Goal: Information Seeking & Learning: Check status

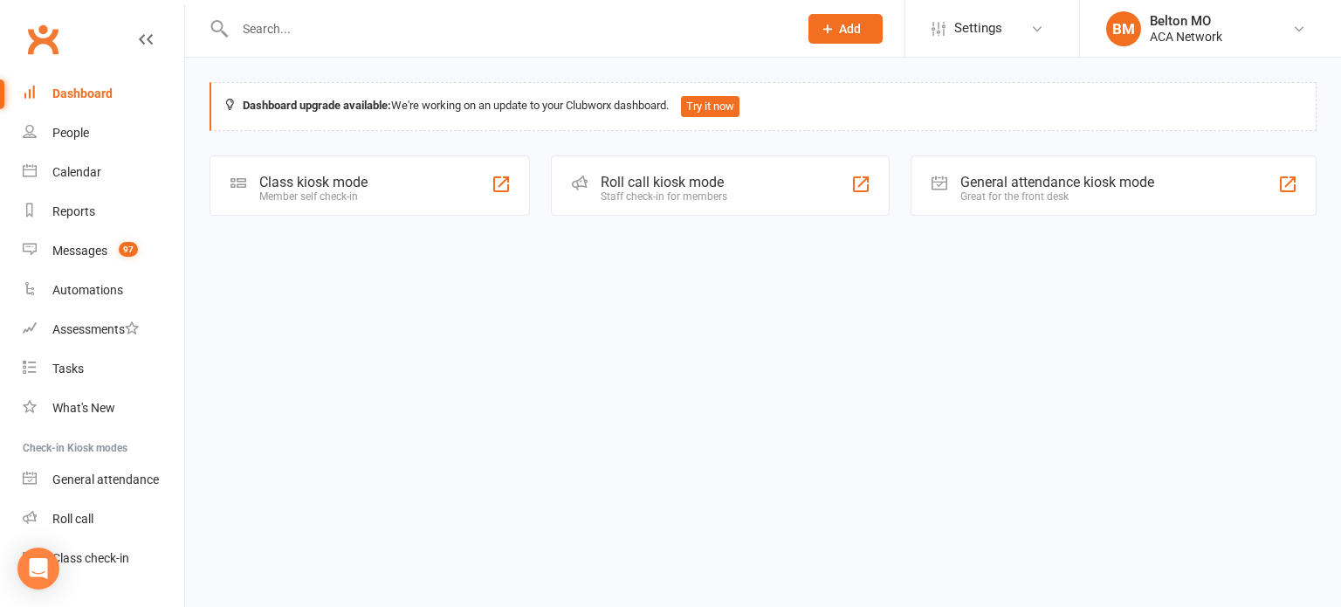
click at [423, 37] on input "text" at bounding box center [508, 29] width 556 height 24
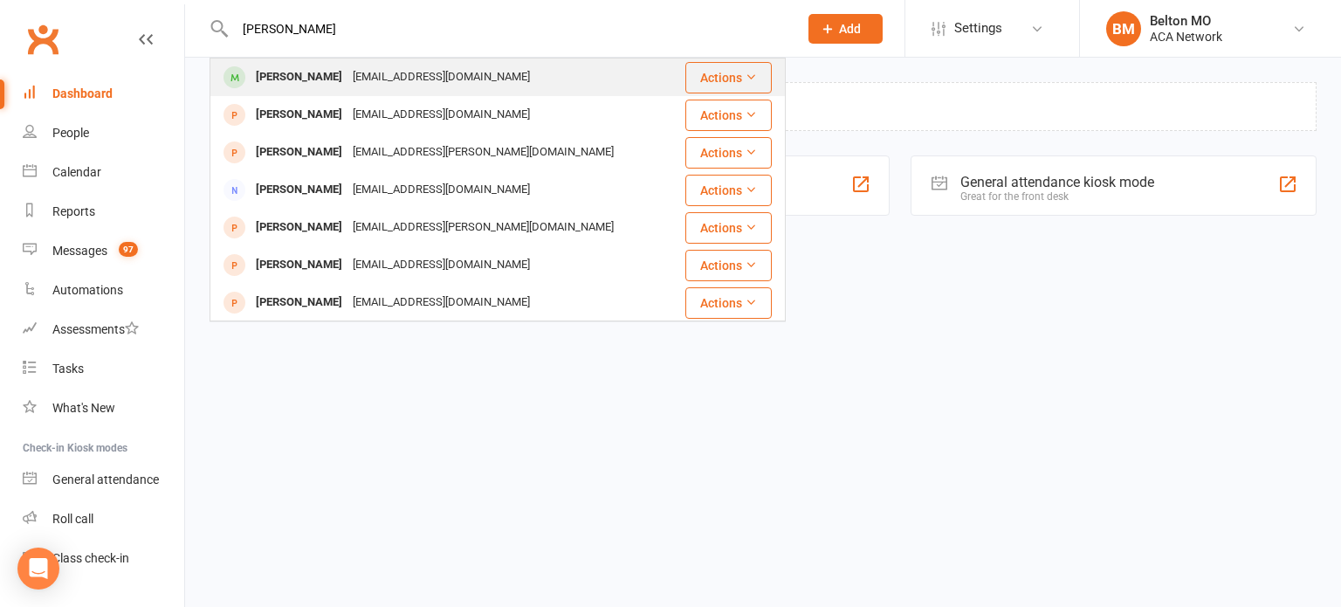
type input "ben redd"
click at [491, 75] on div "bredcon1@theeveteam.com" at bounding box center [441, 77] width 188 height 25
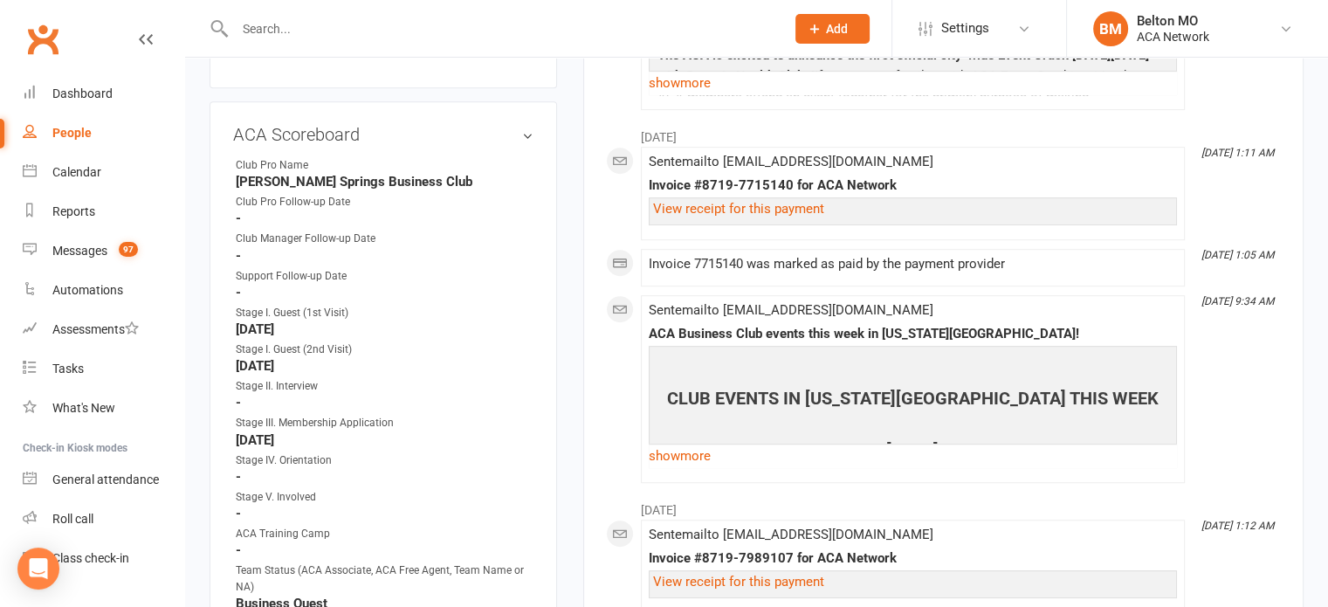
scroll to position [966, 0]
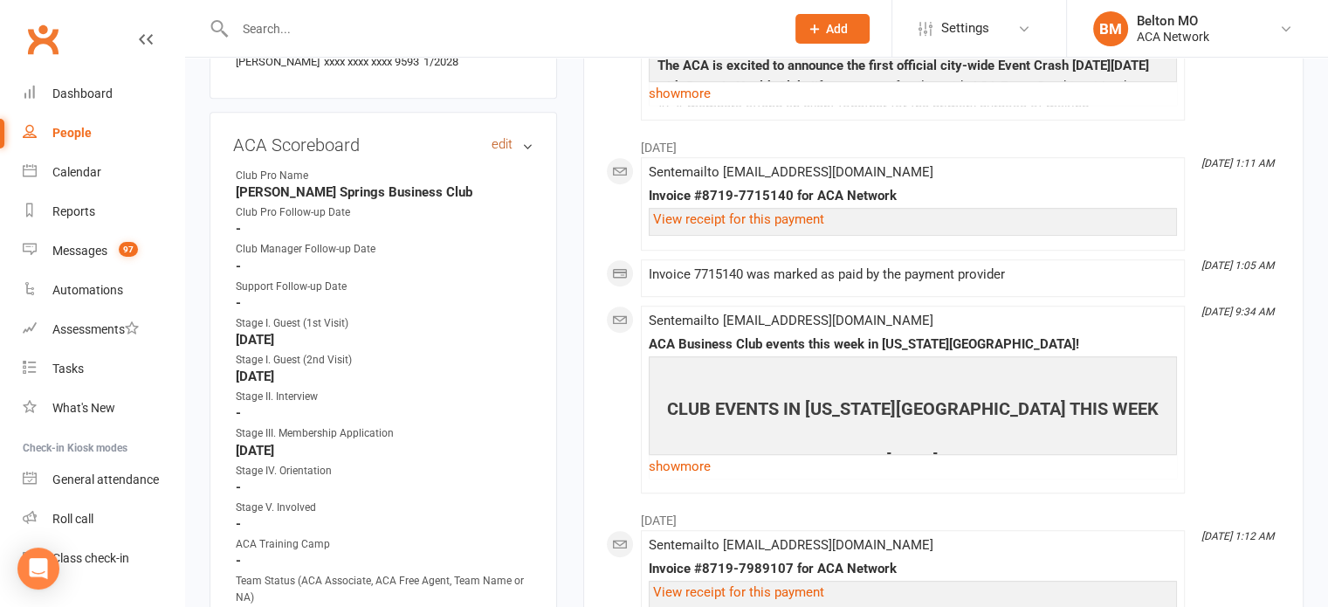
click at [502, 137] on link "edit" at bounding box center [501, 144] width 21 height 15
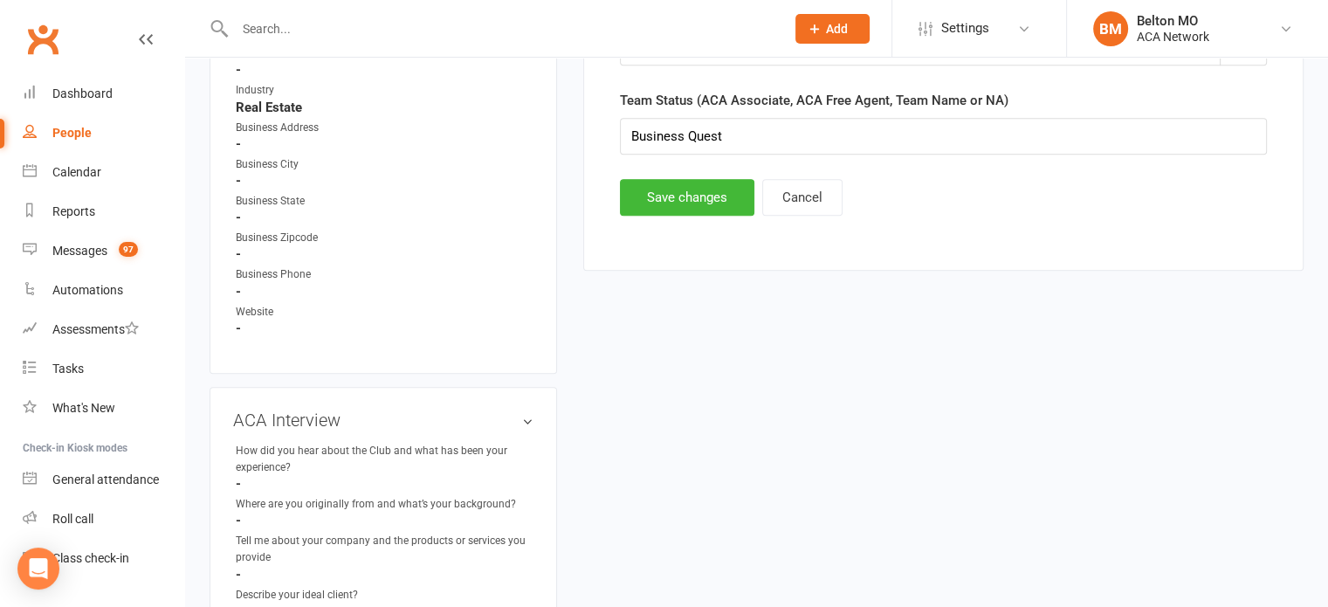
scroll to position [1171, 0]
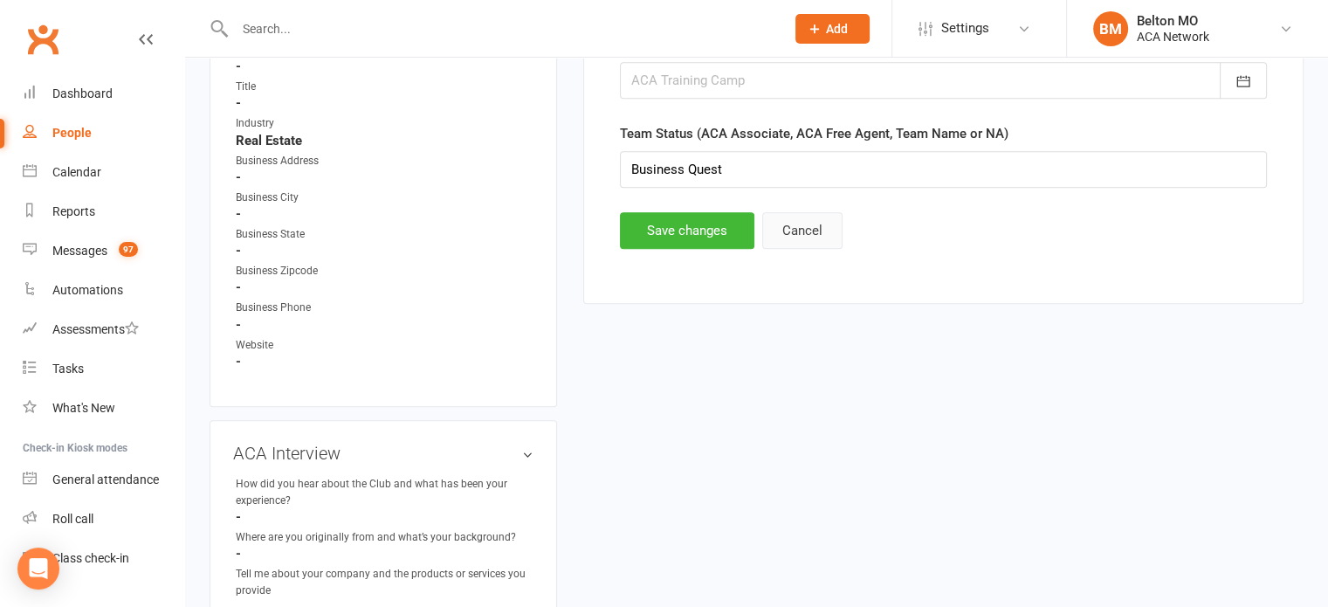
click at [810, 233] on button "Cancel" at bounding box center [802, 230] width 80 height 37
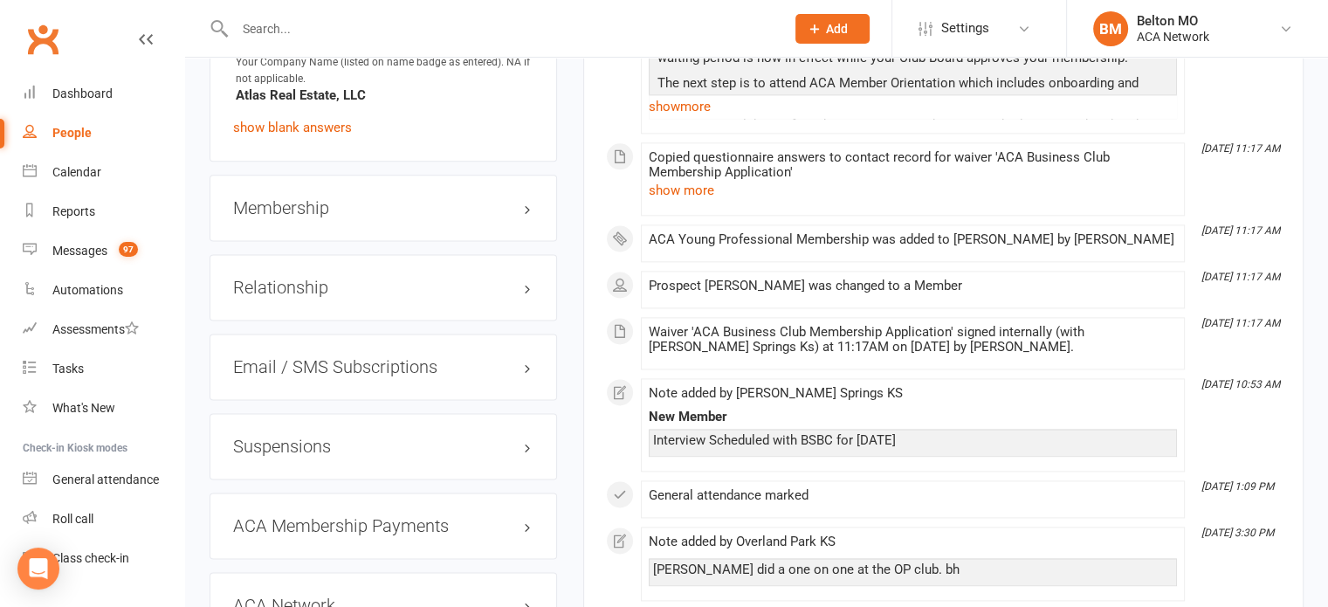
scroll to position [2270, 0]
click at [532, 295] on h3 "Relationship" at bounding box center [383, 285] width 300 height 19
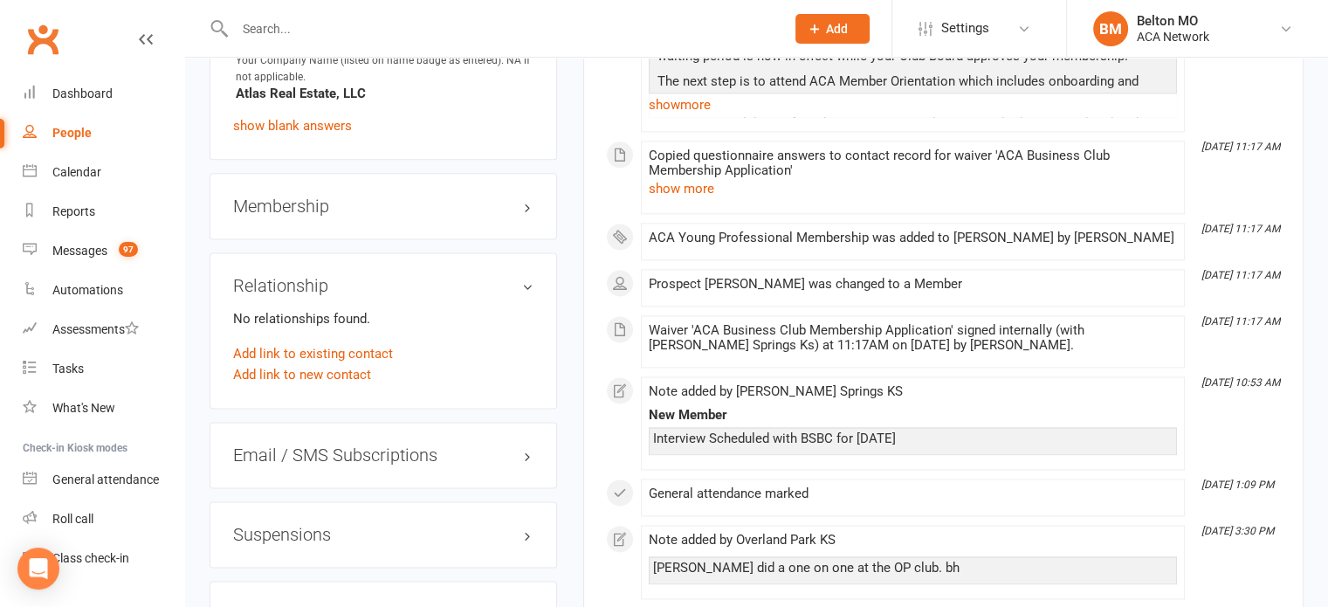
click at [517, 307] on div "Relationship No relationships found. Add link to existing contact Add link to n…" at bounding box center [382, 330] width 347 height 156
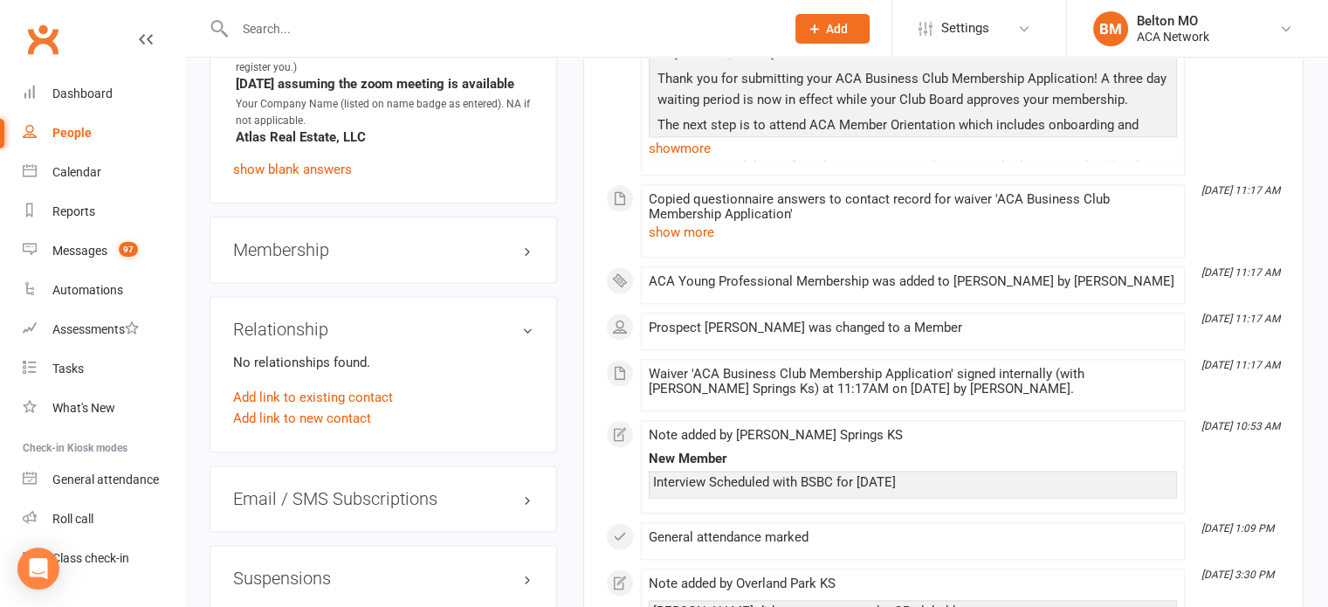
scroll to position [2226, 0]
click at [525, 260] on h3 "Membership" at bounding box center [383, 250] width 300 height 19
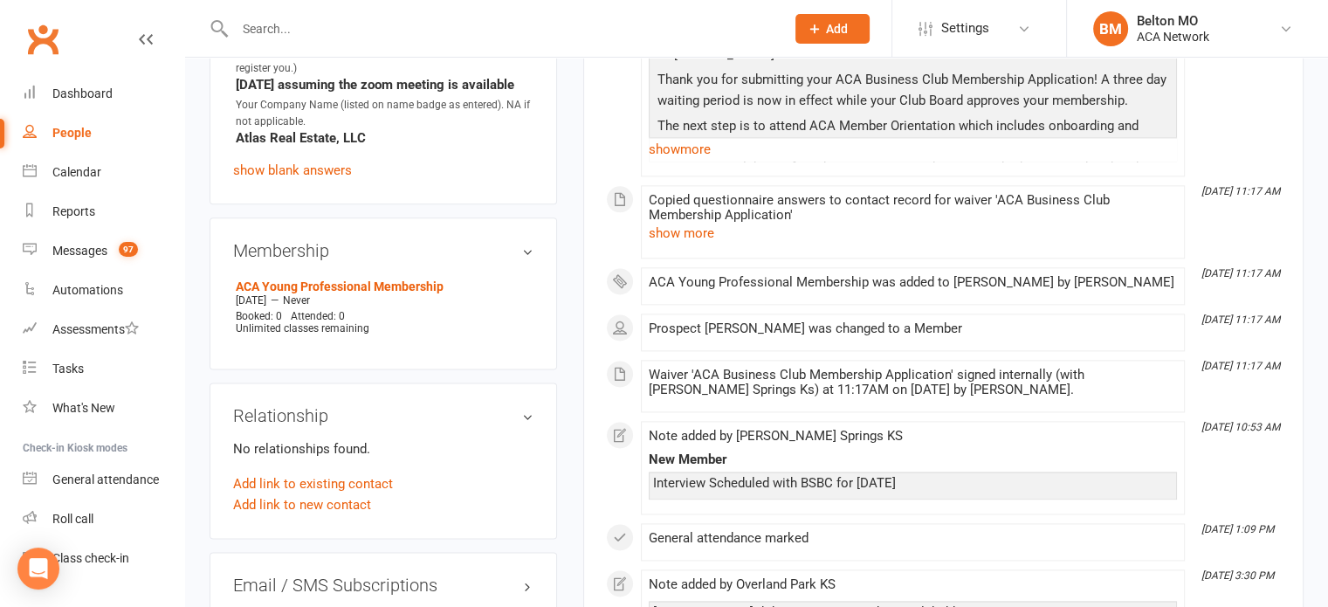
click at [531, 260] on h3 "Membership" at bounding box center [383, 250] width 300 height 19
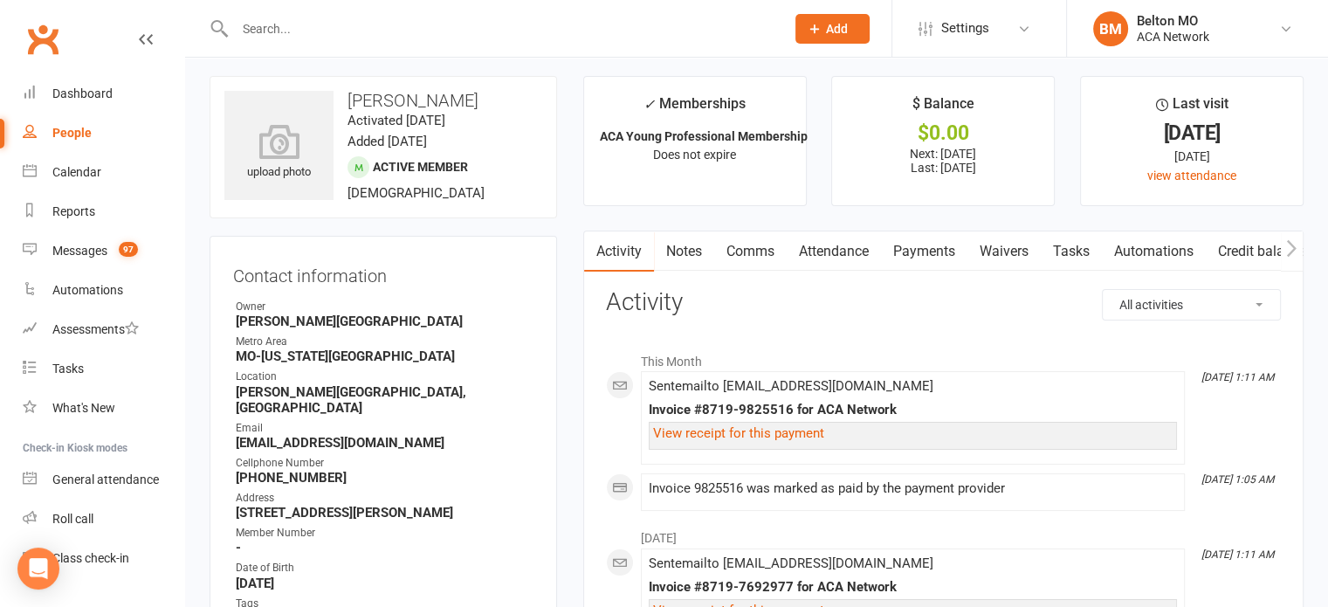
scroll to position [0, 0]
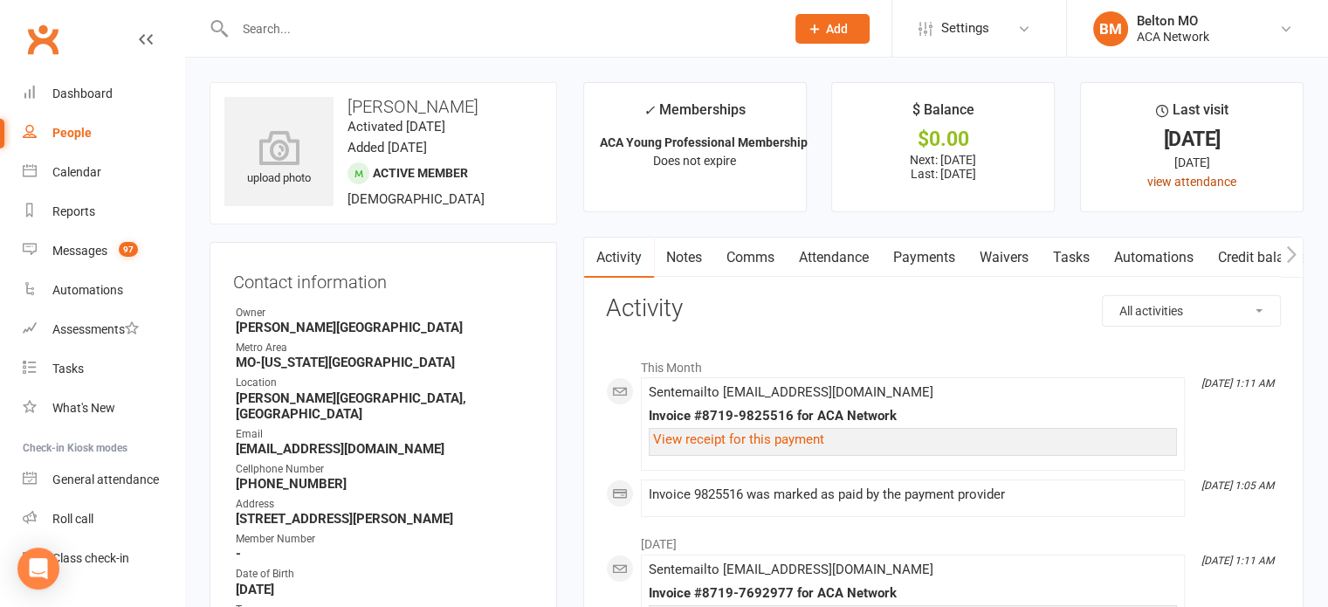
click at [1191, 180] on link "view attendance" at bounding box center [1191, 182] width 89 height 14
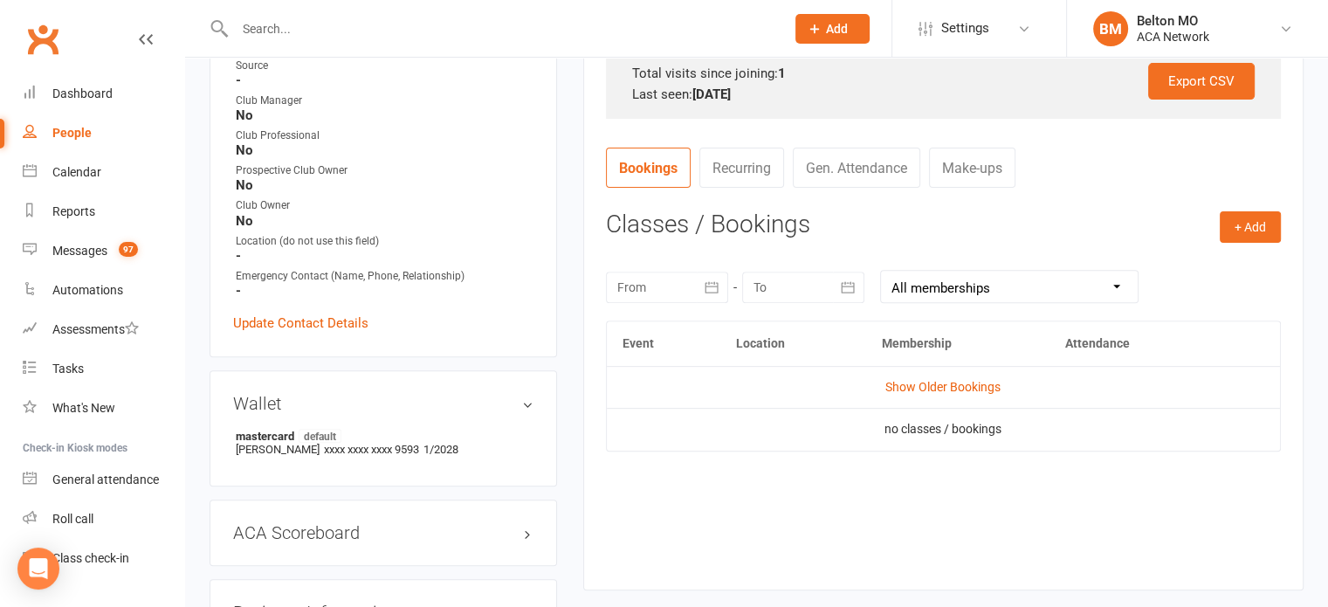
scroll to position [578, 0]
click at [893, 170] on link "Gen. Attendance" at bounding box center [856, 168] width 127 height 40
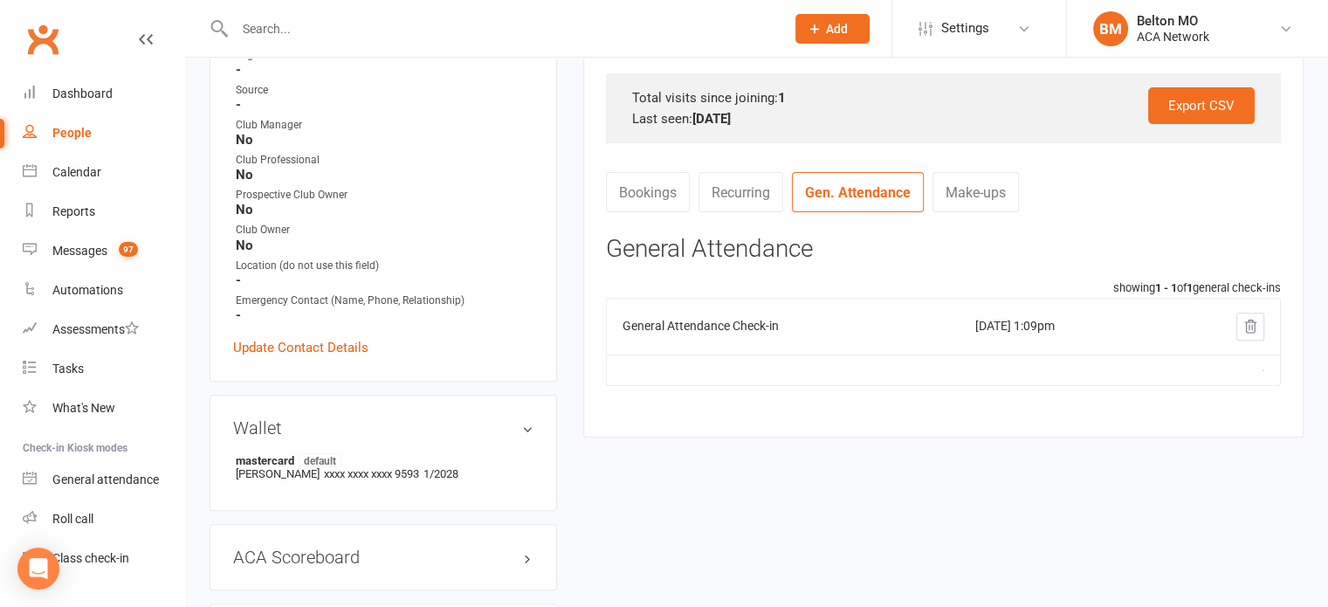
scroll to position [555, 0]
click at [310, 337] on link "Update Contact Details" at bounding box center [300, 346] width 135 height 21
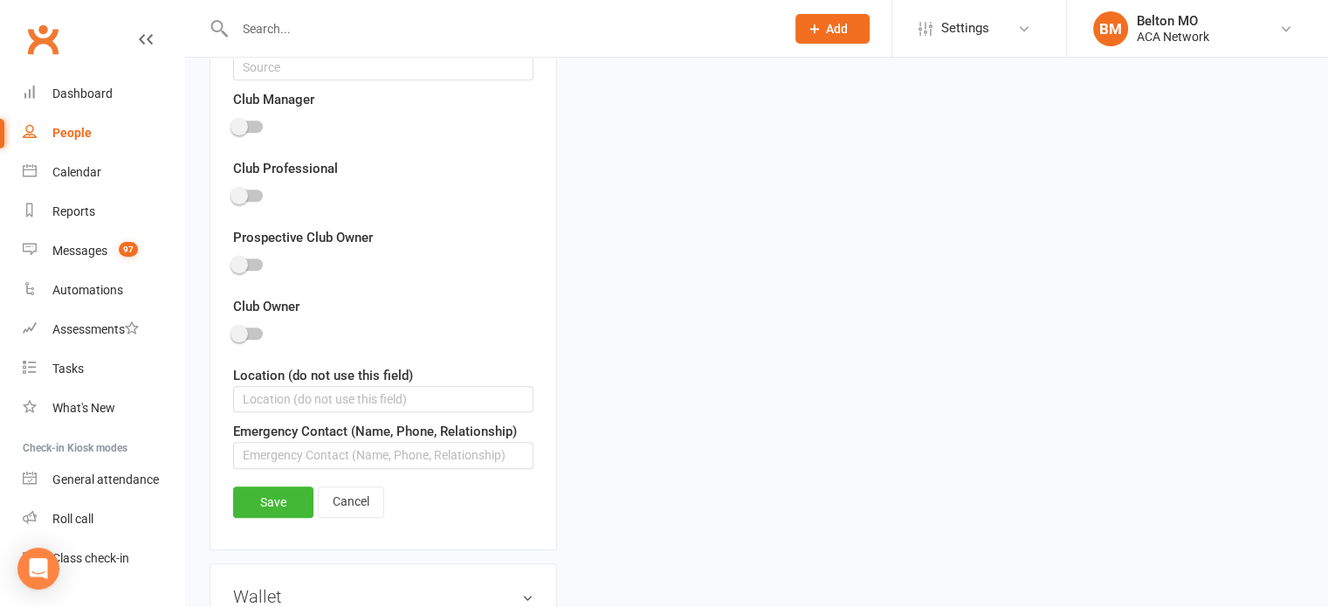
scroll to position [1039, 0]
click at [345, 488] on link "Cancel" at bounding box center [351, 500] width 66 height 31
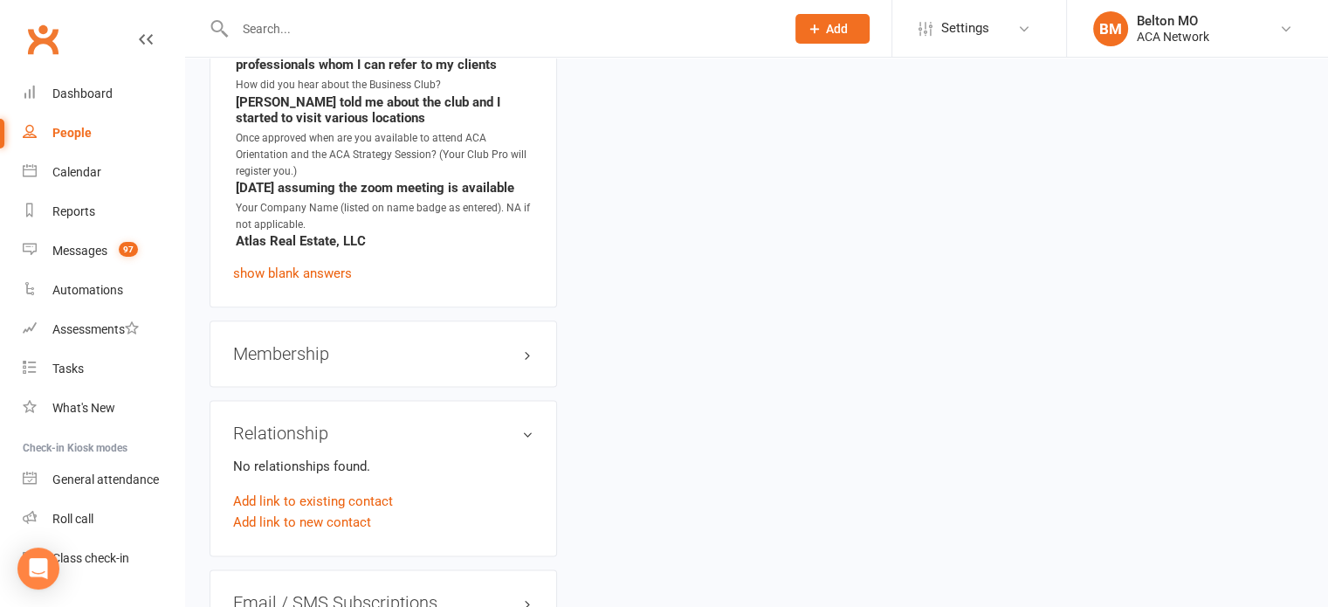
scroll to position [2159, 0]
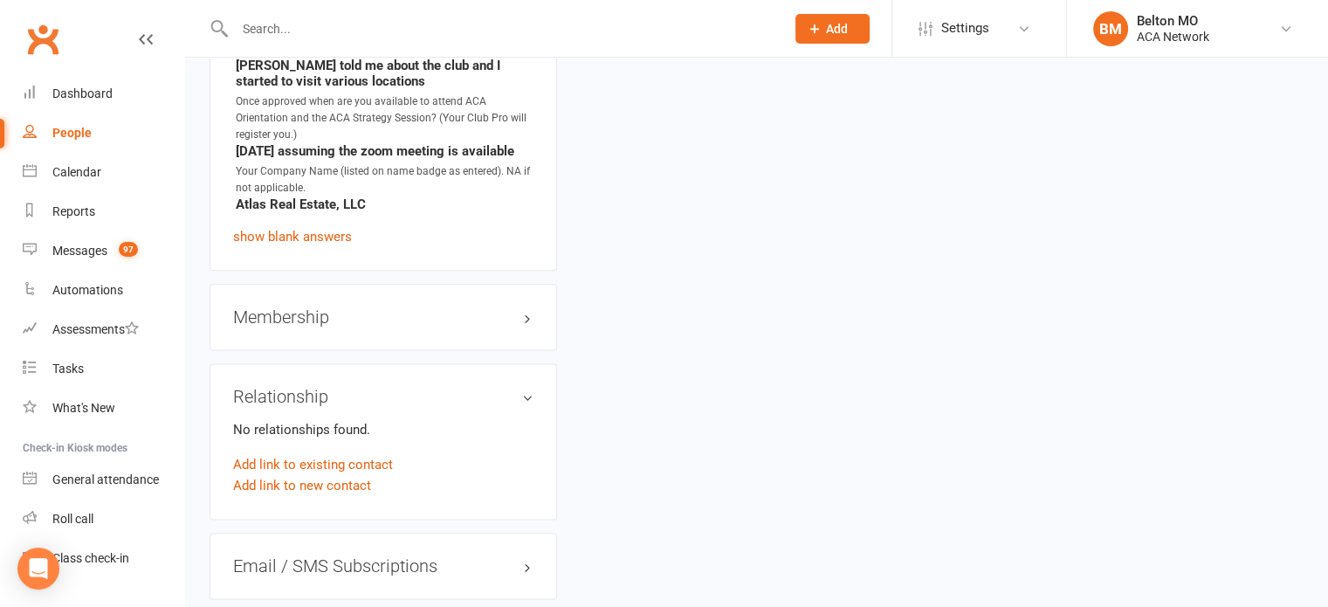
click at [522, 326] on h3 "Membership" at bounding box center [383, 316] width 300 height 19
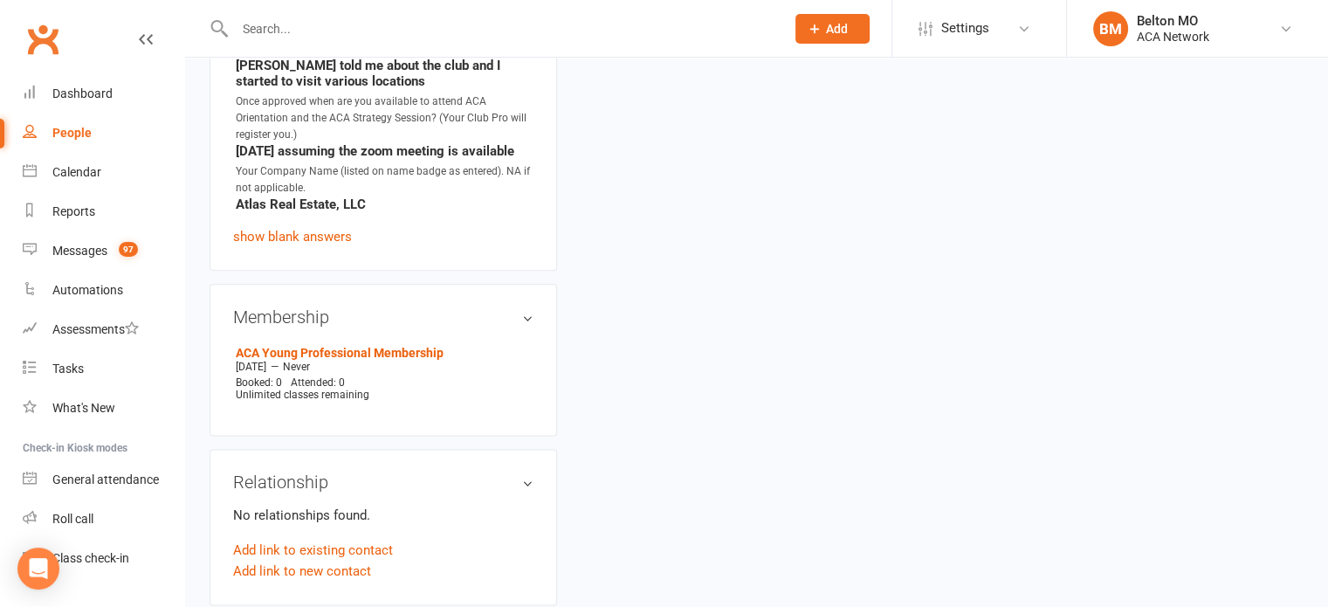
click at [522, 326] on h3 "Membership" at bounding box center [383, 316] width 300 height 19
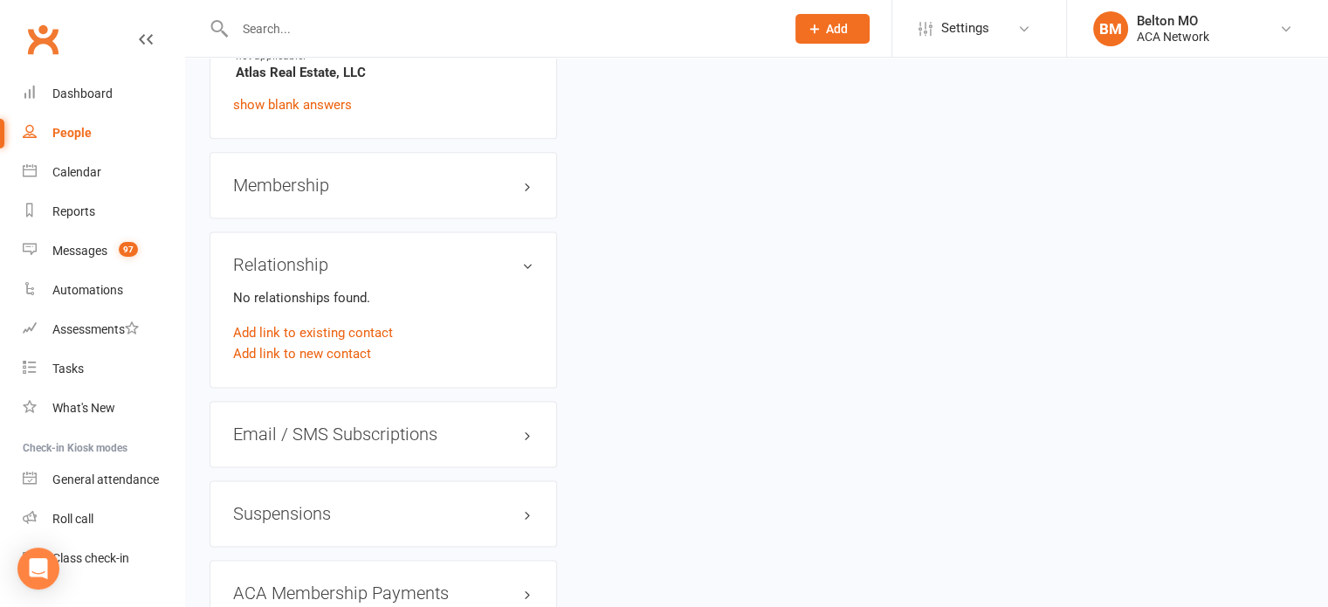
scroll to position [2292, 0]
click at [525, 268] on h3 "Relationship" at bounding box center [383, 263] width 300 height 19
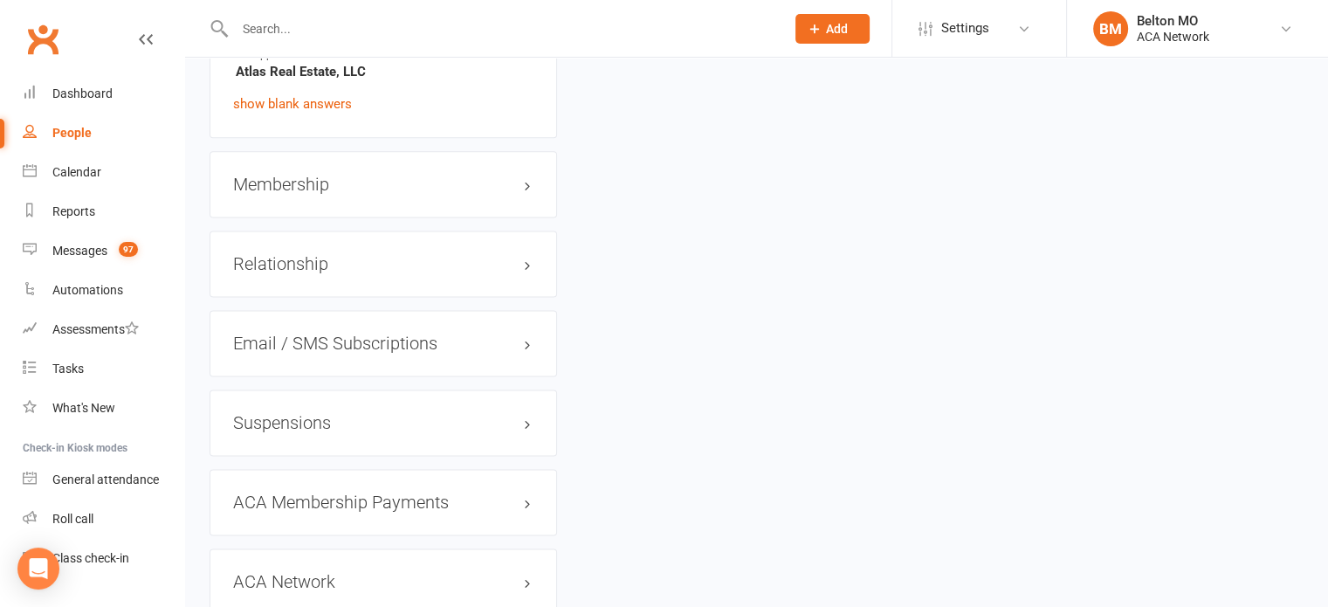
click at [525, 268] on h3 "Relationship" at bounding box center [383, 263] width 300 height 19
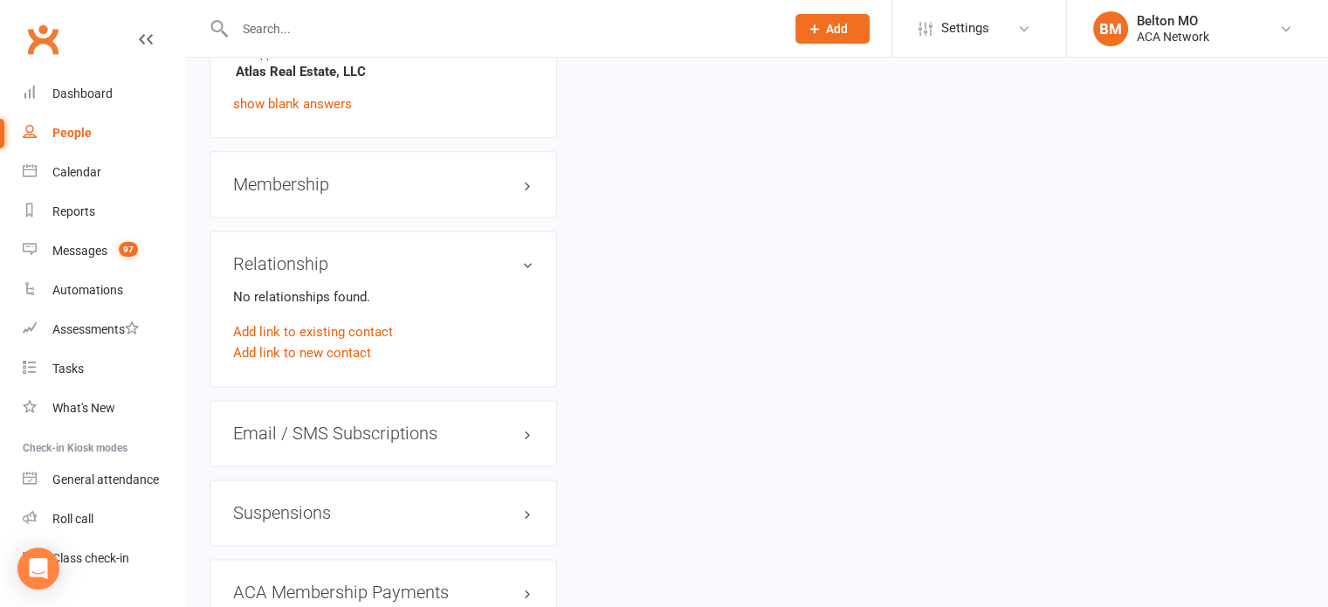
click at [525, 268] on h3 "Relationship" at bounding box center [383, 263] width 300 height 19
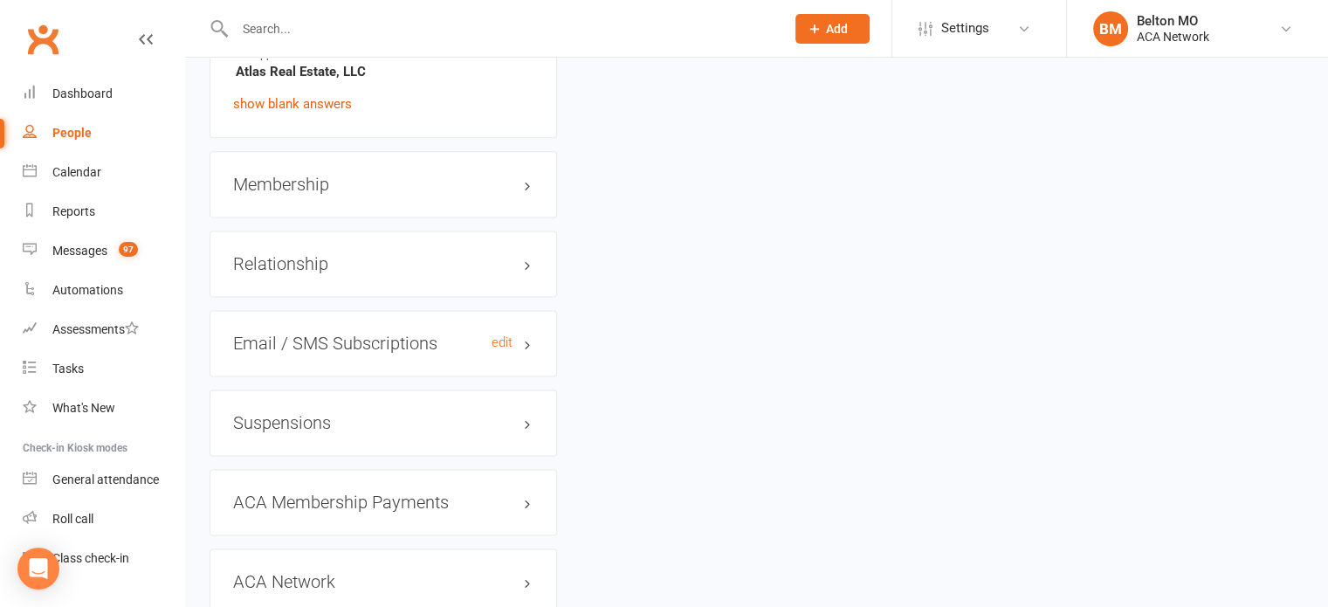
click at [524, 353] on h3 "Email / SMS Subscriptions edit" at bounding box center [383, 342] width 300 height 19
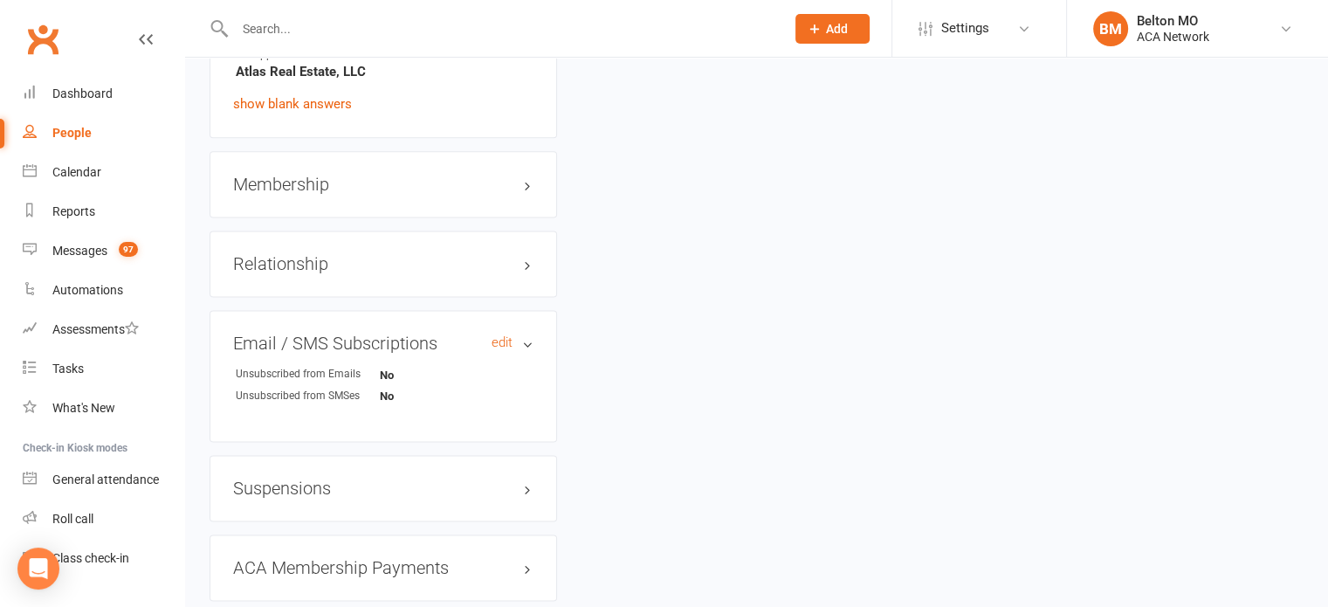
click at [524, 353] on h3 "Email / SMS Subscriptions edit" at bounding box center [383, 342] width 300 height 19
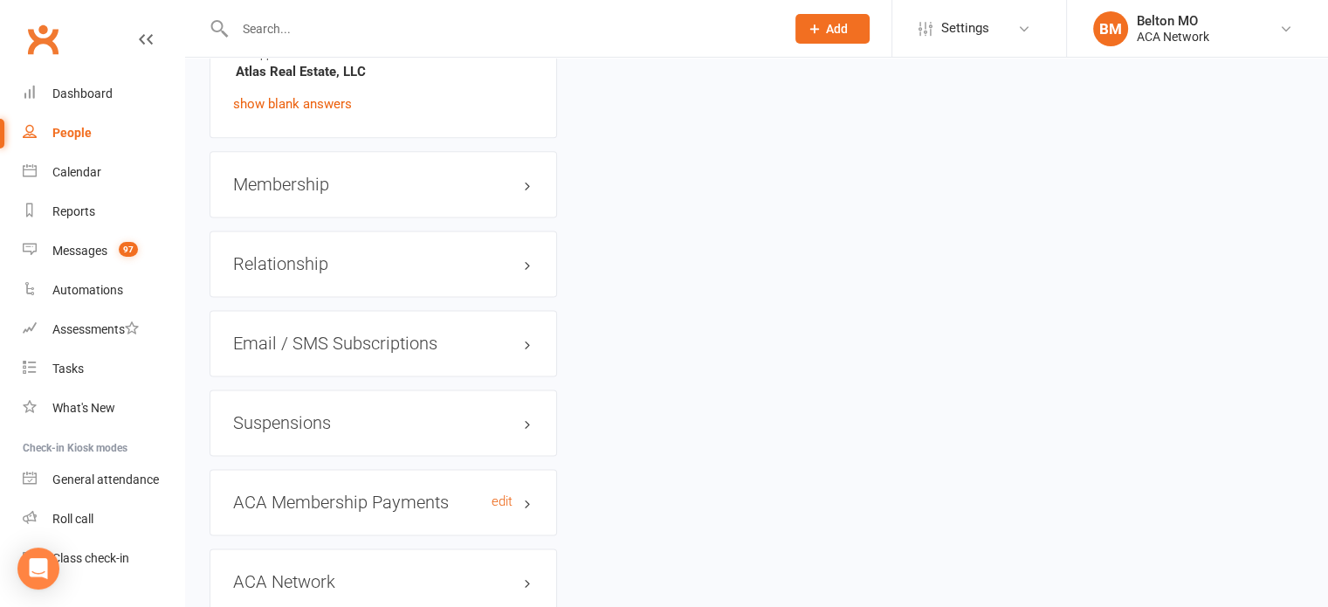
click at [525, 511] on h3 "ACA Membership Payments edit" at bounding box center [383, 501] width 300 height 19
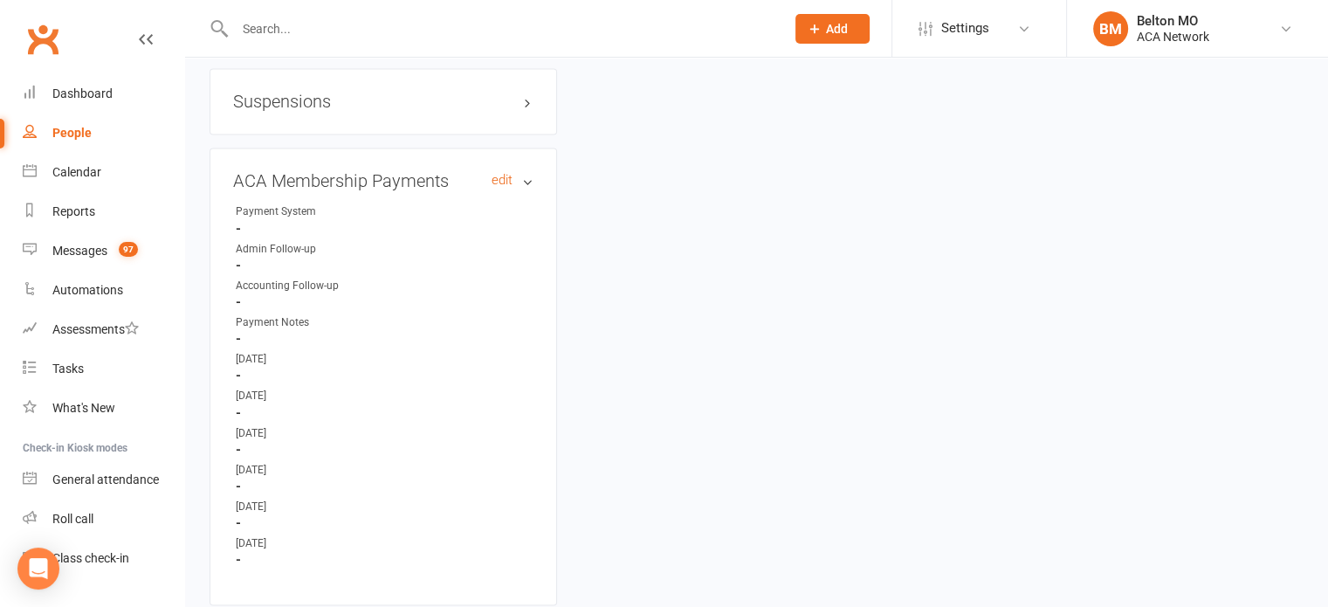
scroll to position [2591, 0]
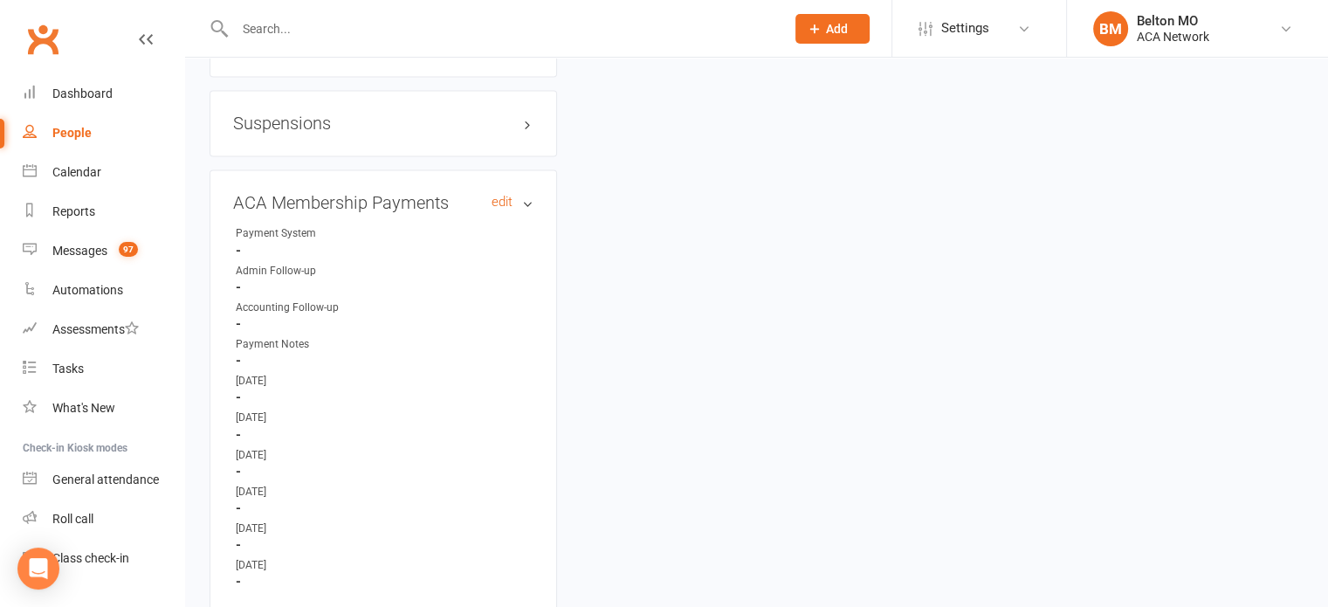
click at [525, 211] on h3 "ACA Membership Payments edit" at bounding box center [383, 202] width 300 height 19
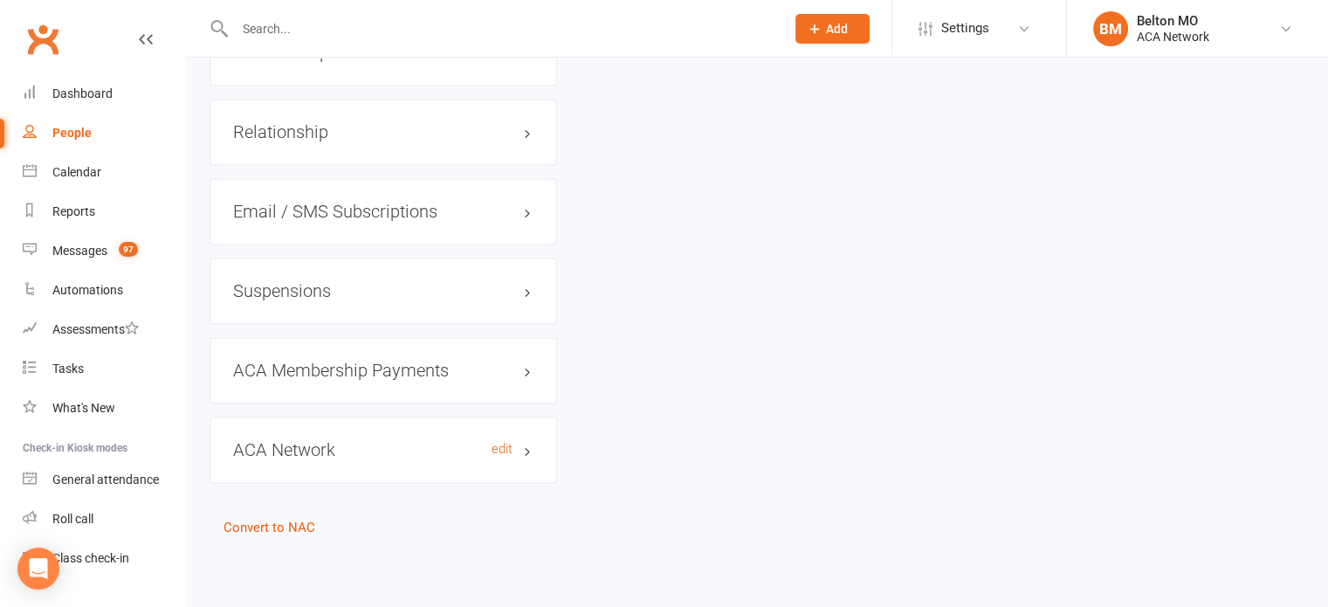
click at [526, 450] on h3 "ACA Network edit" at bounding box center [383, 449] width 300 height 19
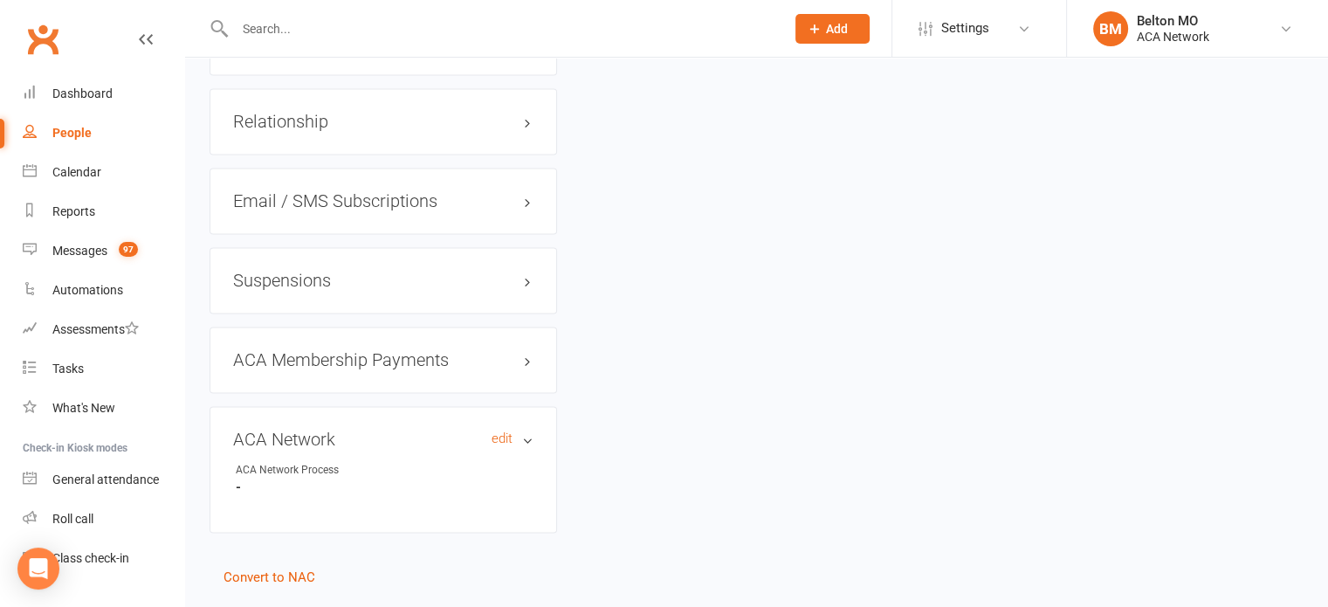
scroll to position [2494, 0]
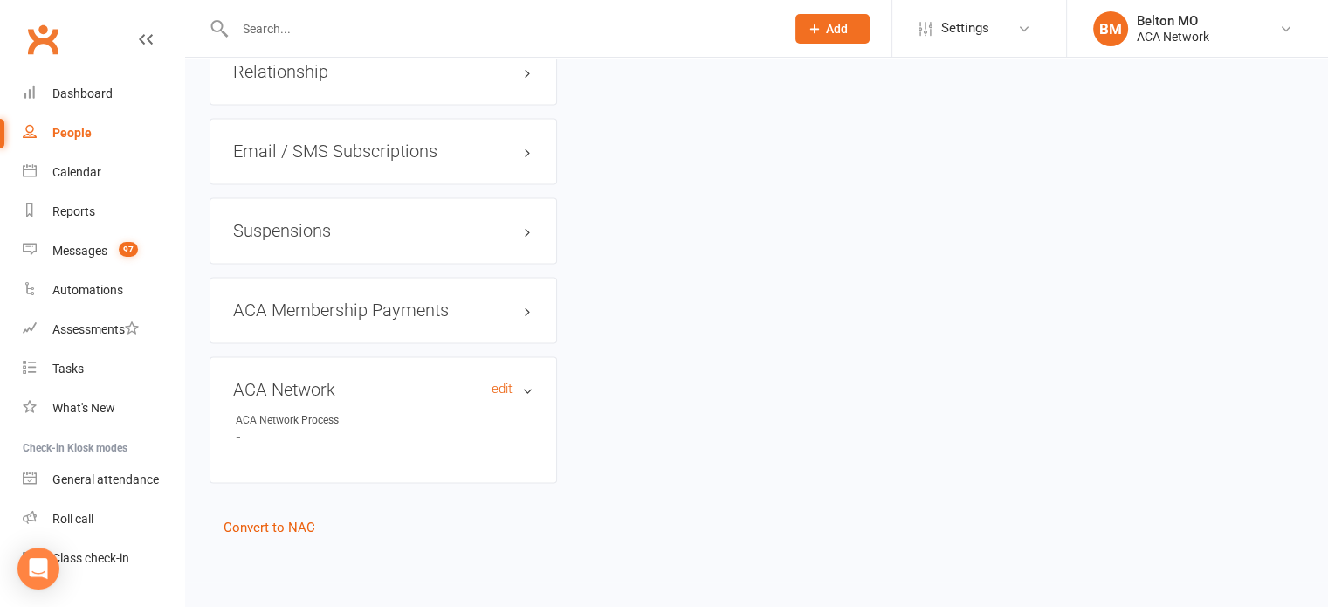
click at [527, 387] on h3 "ACA Network edit" at bounding box center [383, 389] width 300 height 19
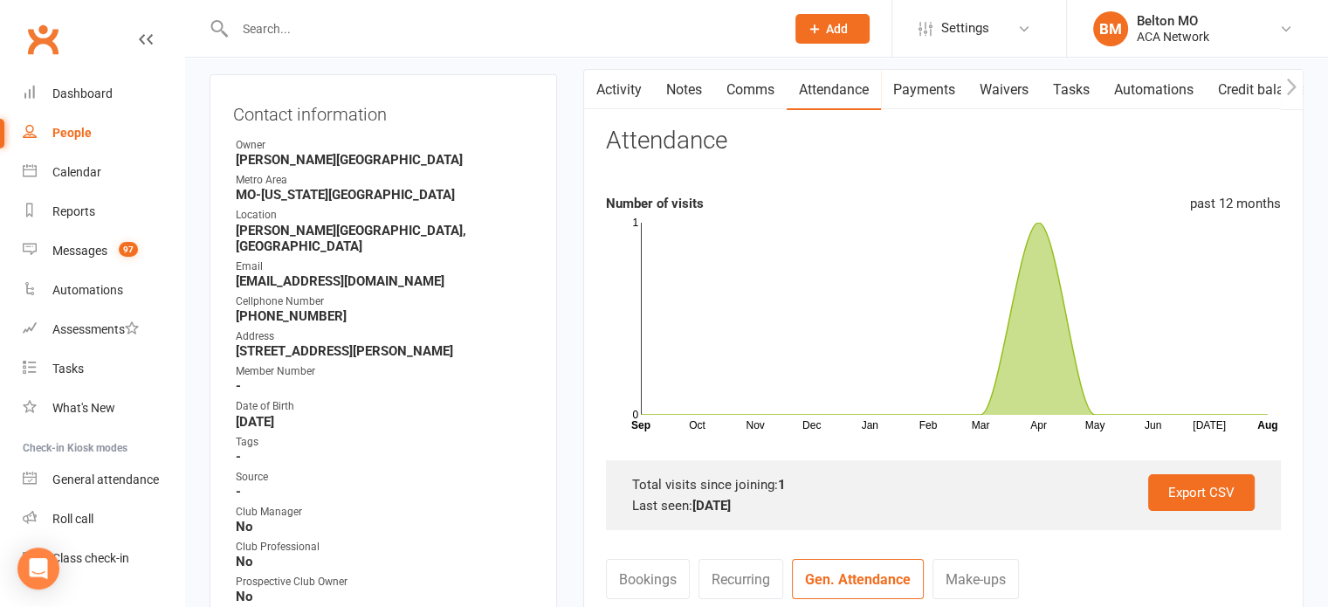
scroll to position [0, 0]
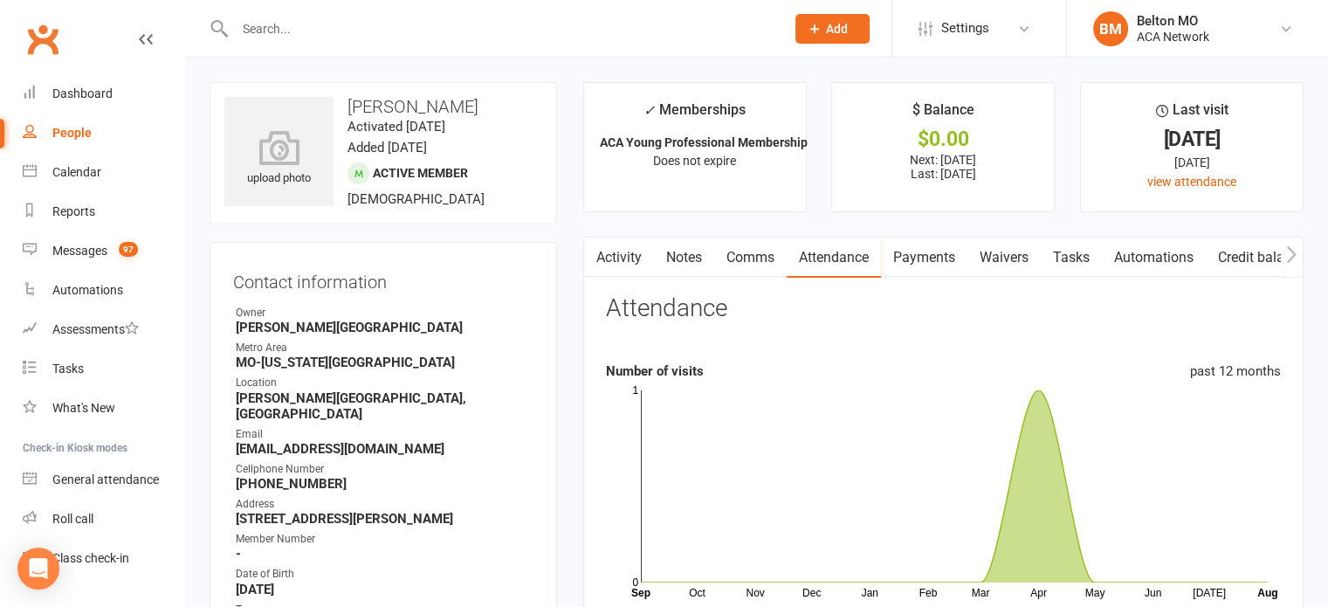
click at [303, 31] on input "text" at bounding box center [501, 29] width 543 height 24
type input "mindy"
click at [76, 134] on div "People" at bounding box center [71, 133] width 39 height 14
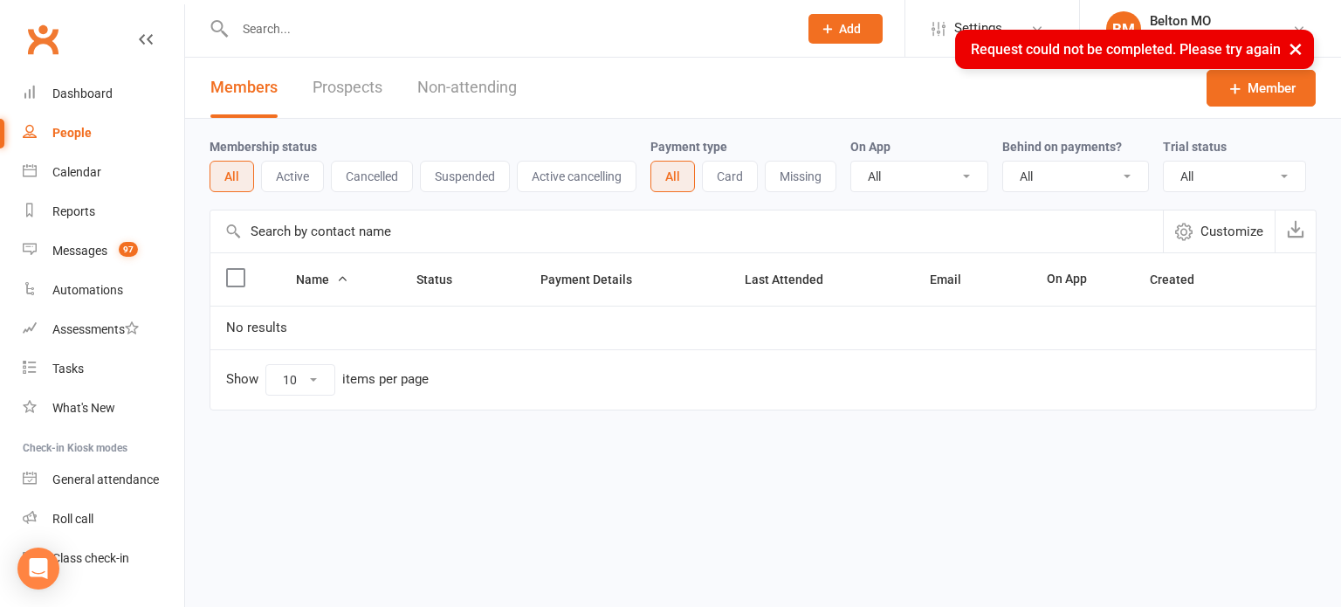
click at [293, 30] on div "× Request could not be completed. Please try again" at bounding box center [659, 30] width 1318 height 0
click at [296, 28] on input "text" at bounding box center [508, 29] width 556 height 24
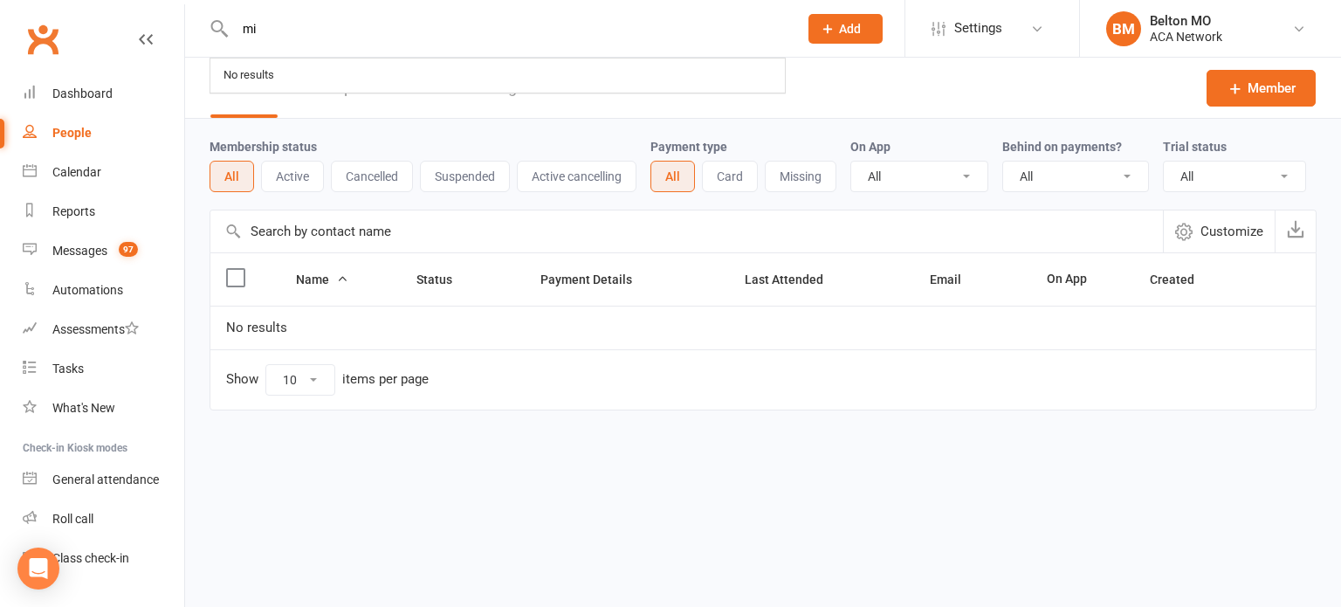
type input "m"
click at [73, 131] on div "People" at bounding box center [71, 133] width 39 height 14
click at [352, 85] on link "Prospects" at bounding box center [347, 88] width 70 height 60
click at [467, 89] on link "Non-attending" at bounding box center [467, 88] width 100 height 60
click at [388, 35] on input "text" at bounding box center [508, 29] width 556 height 24
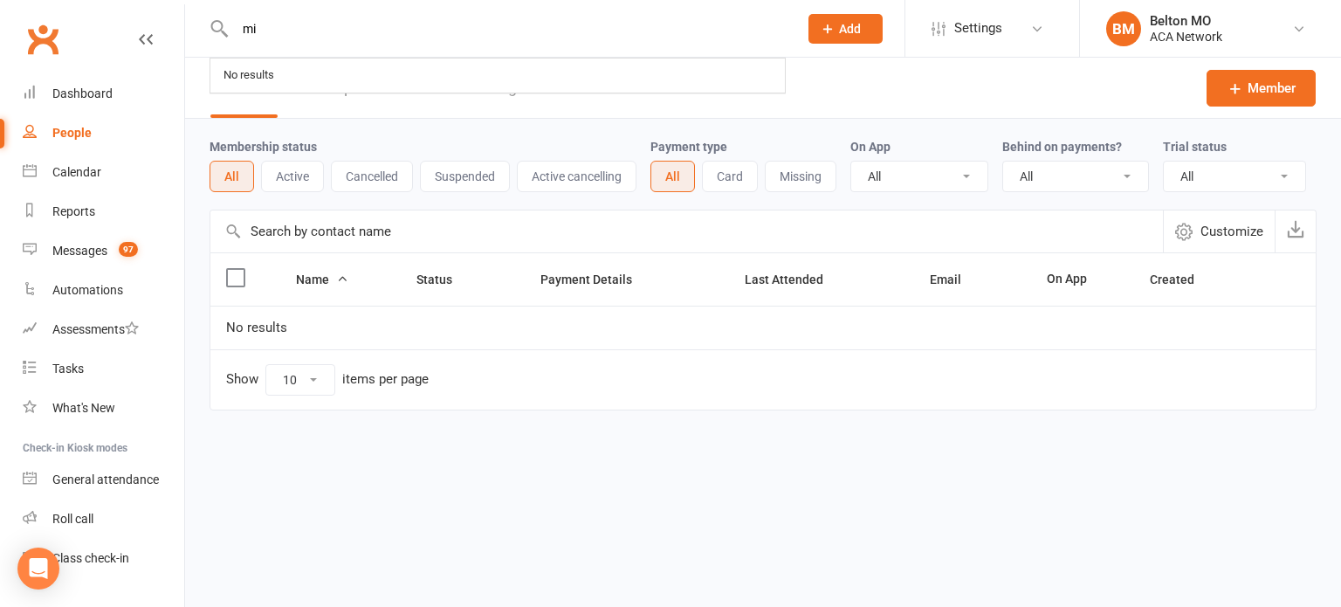
type input "m"
type input "h"
click at [80, 95] on div "Dashboard" at bounding box center [82, 93] width 60 height 14
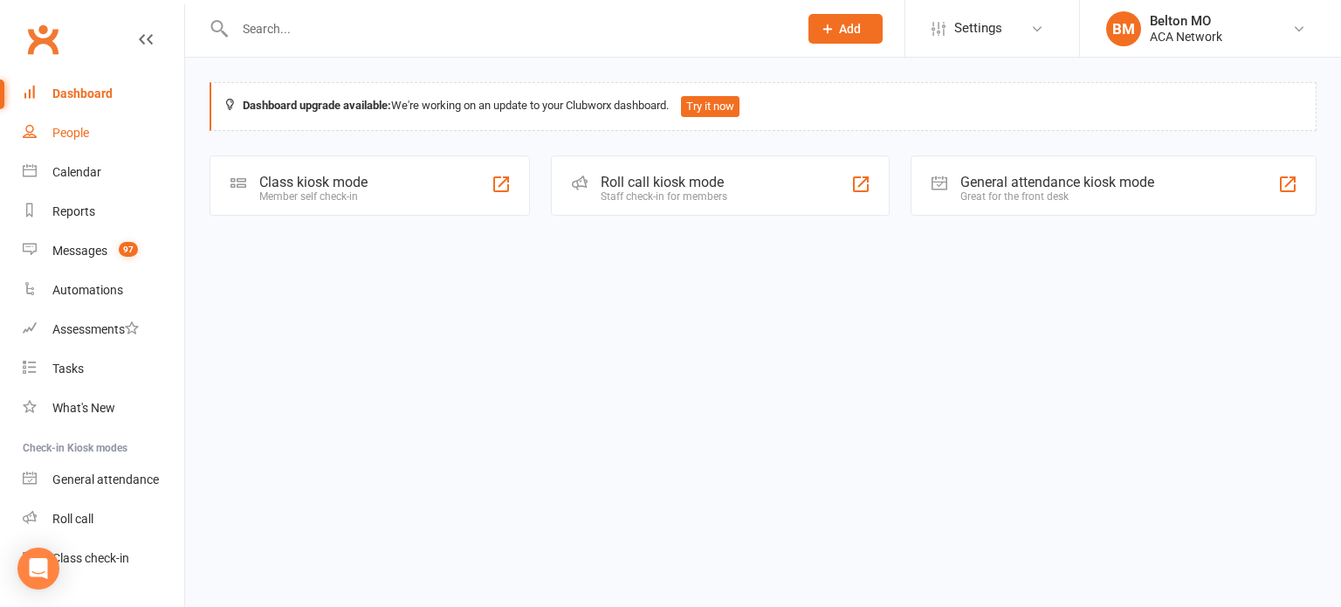
click at [79, 131] on div "People" at bounding box center [70, 133] width 37 height 14
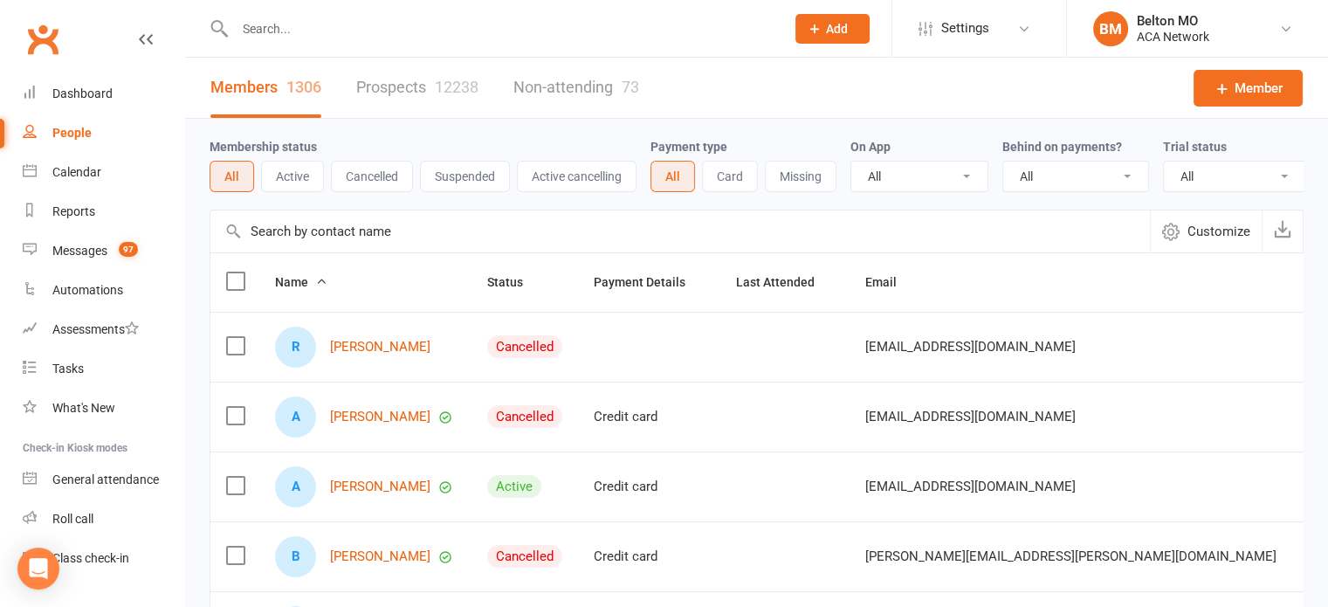
click at [454, 35] on input "text" at bounding box center [501, 29] width 543 height 24
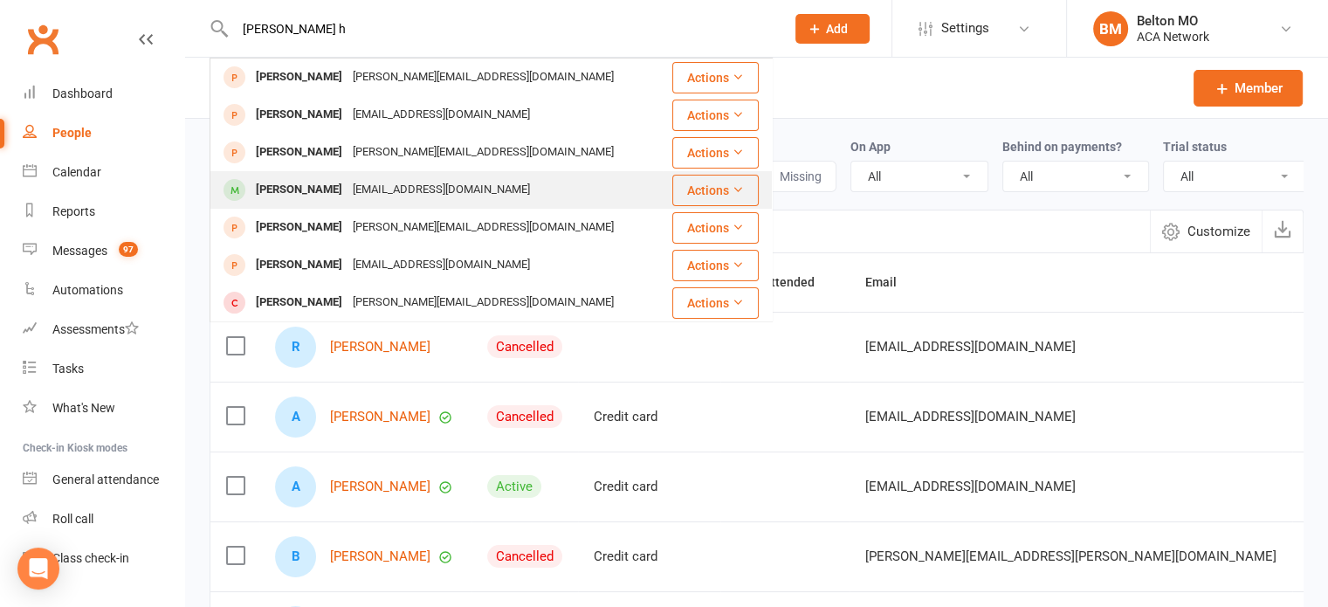
type input "mindy h"
click at [485, 191] on div "Mindy Horton mincatdesigns@gmail.com" at bounding box center [436, 190] width 450 height 36
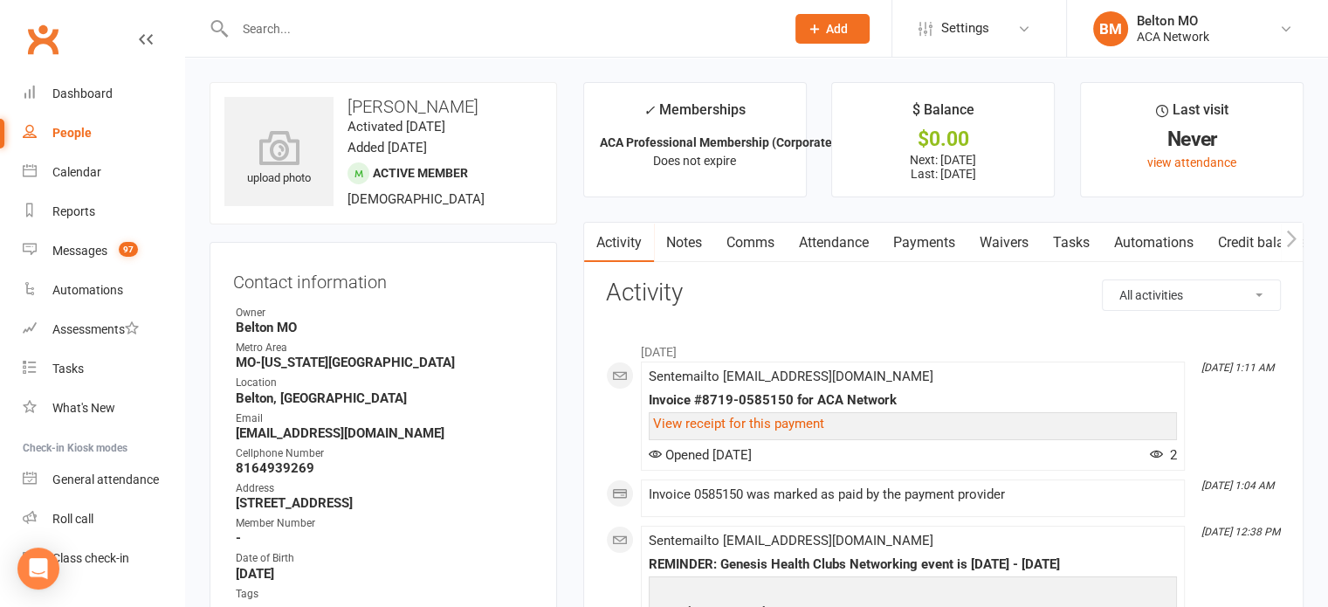
click at [827, 235] on link "Attendance" at bounding box center [833, 243] width 94 height 40
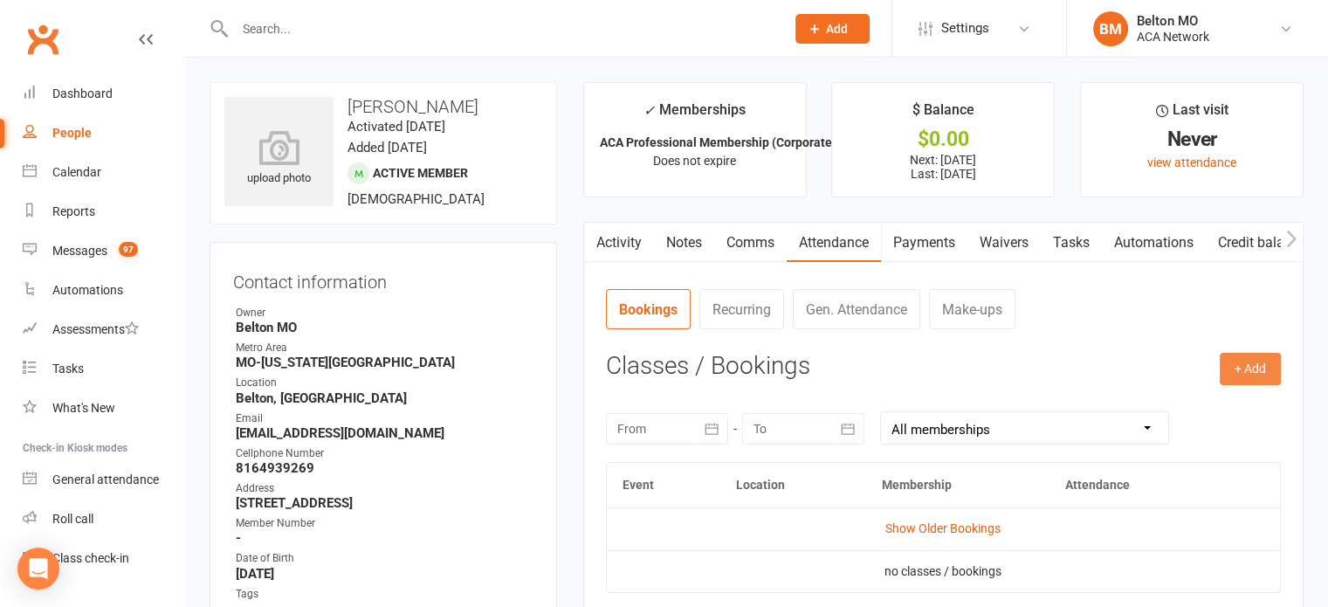
click at [1239, 368] on button "+ Add" at bounding box center [1249, 368] width 61 height 31
click at [1146, 334] on nav "Bookings Recurring Gen. Attendance Make-ups" at bounding box center [943, 315] width 675 height 52
click at [83, 517] on div "Roll call" at bounding box center [72, 518] width 41 height 14
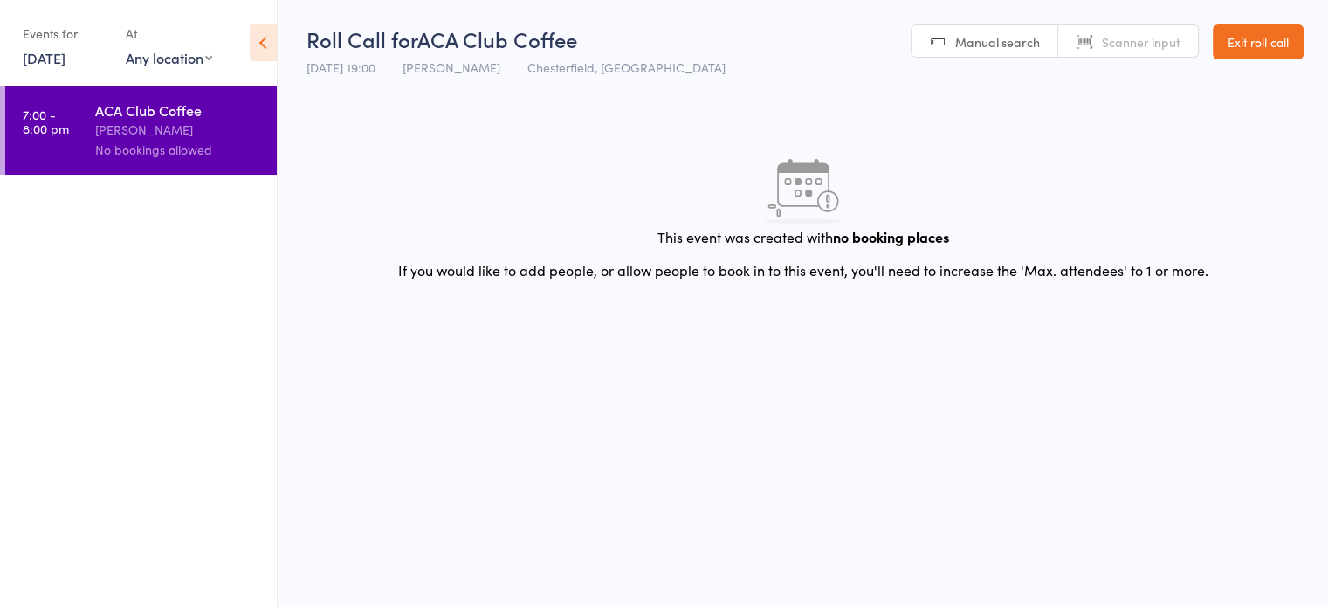
click at [1262, 38] on link "Exit roll call" at bounding box center [1257, 41] width 91 height 35
